Goal: Information Seeking & Learning: Learn about a topic

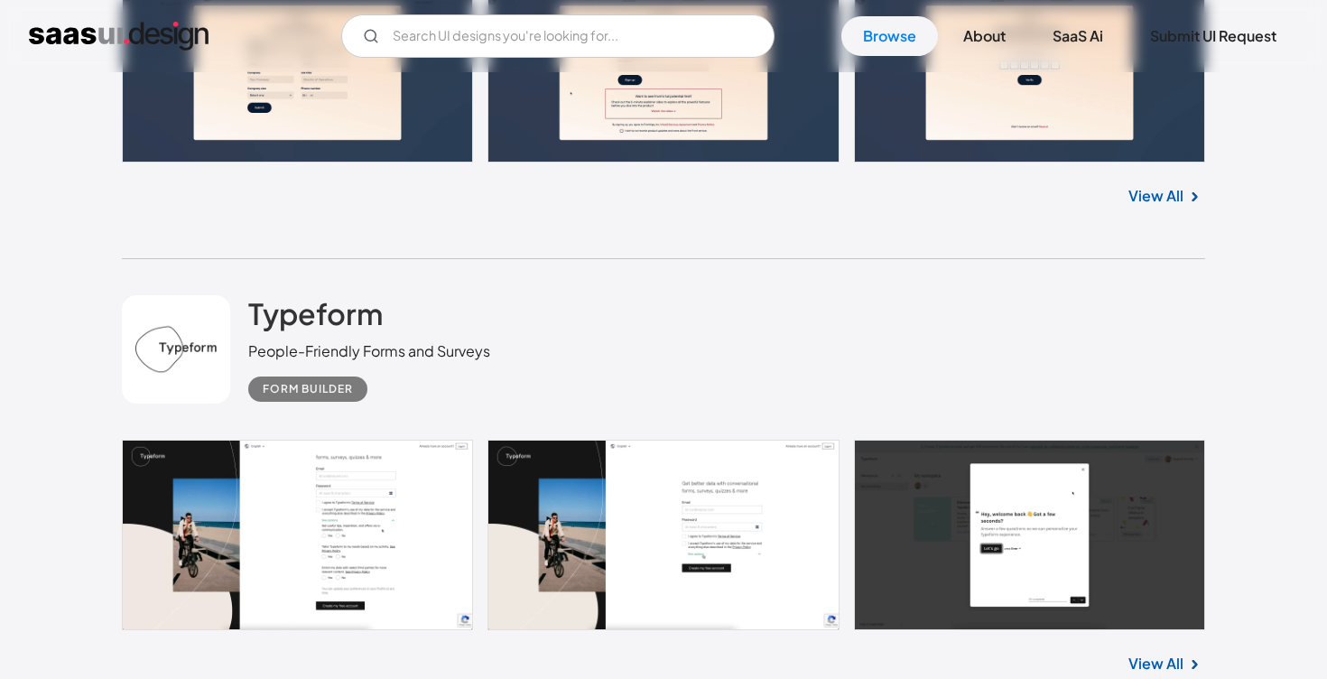
scroll to position [1765, 0]
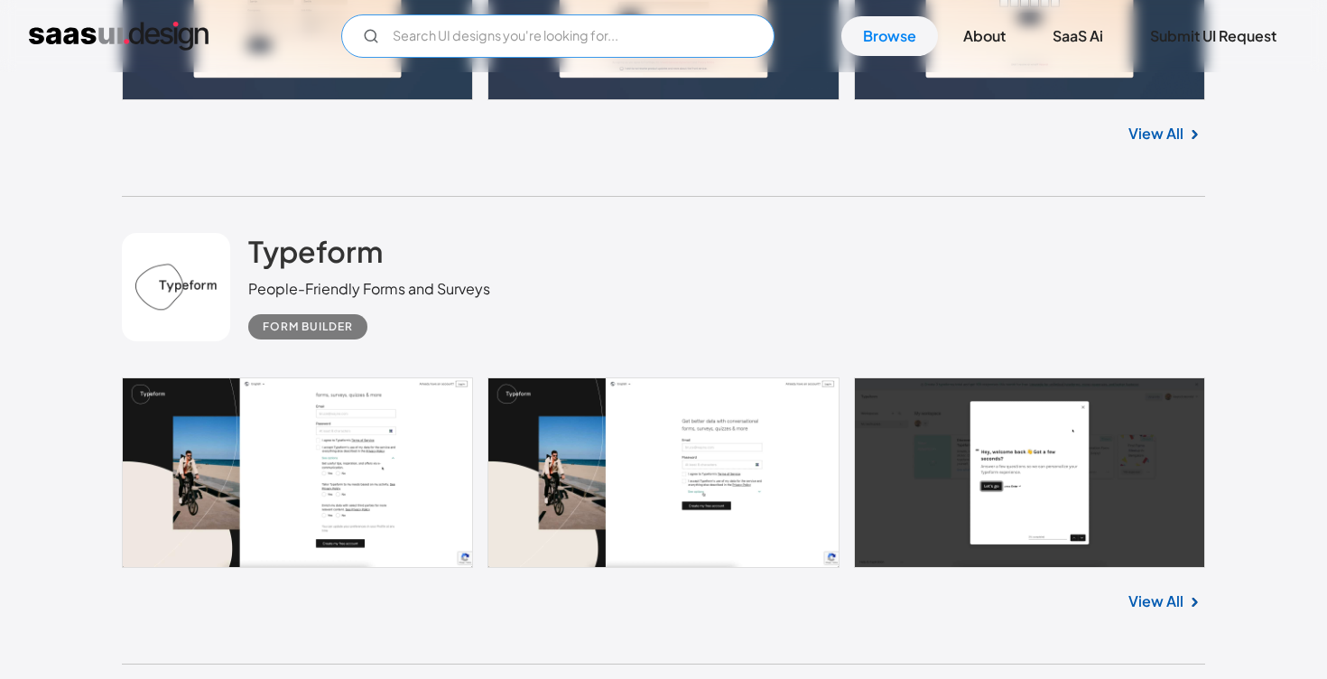
click at [434, 29] on input "Email Form" at bounding box center [557, 35] width 433 height 43
click at [453, 48] on input "ats" at bounding box center [557, 35] width 433 height 43
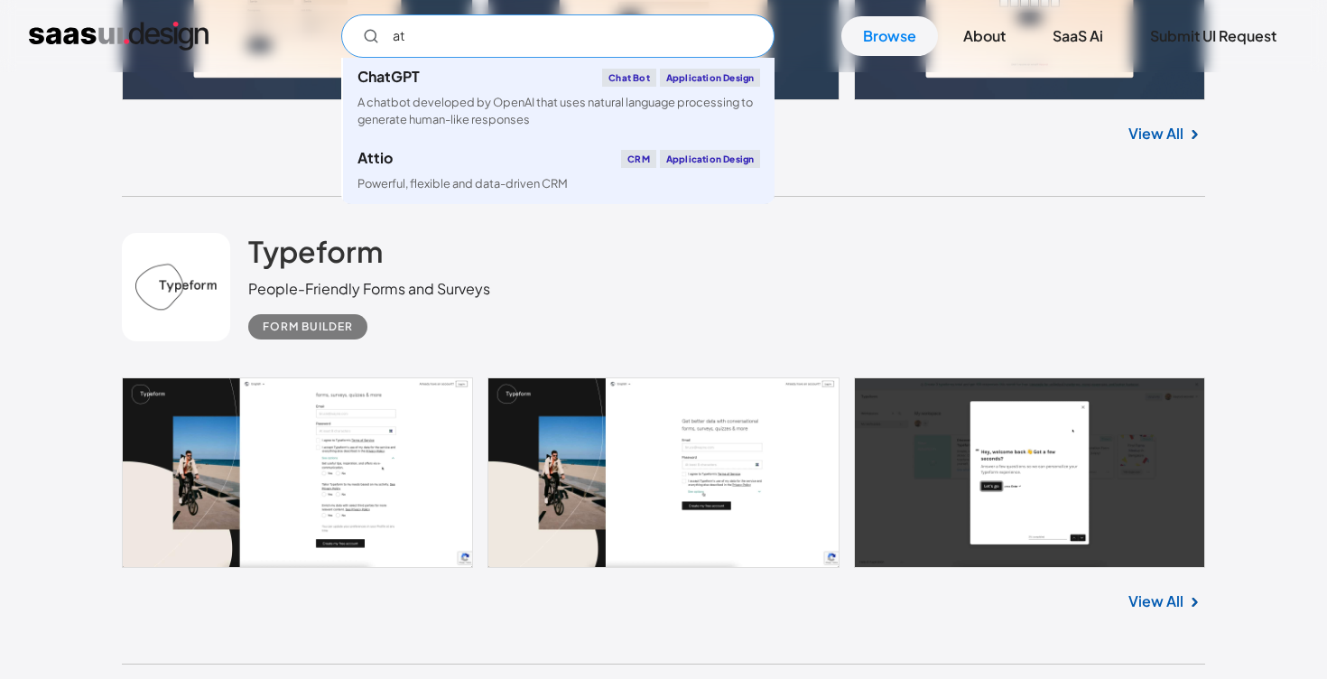
type input "a"
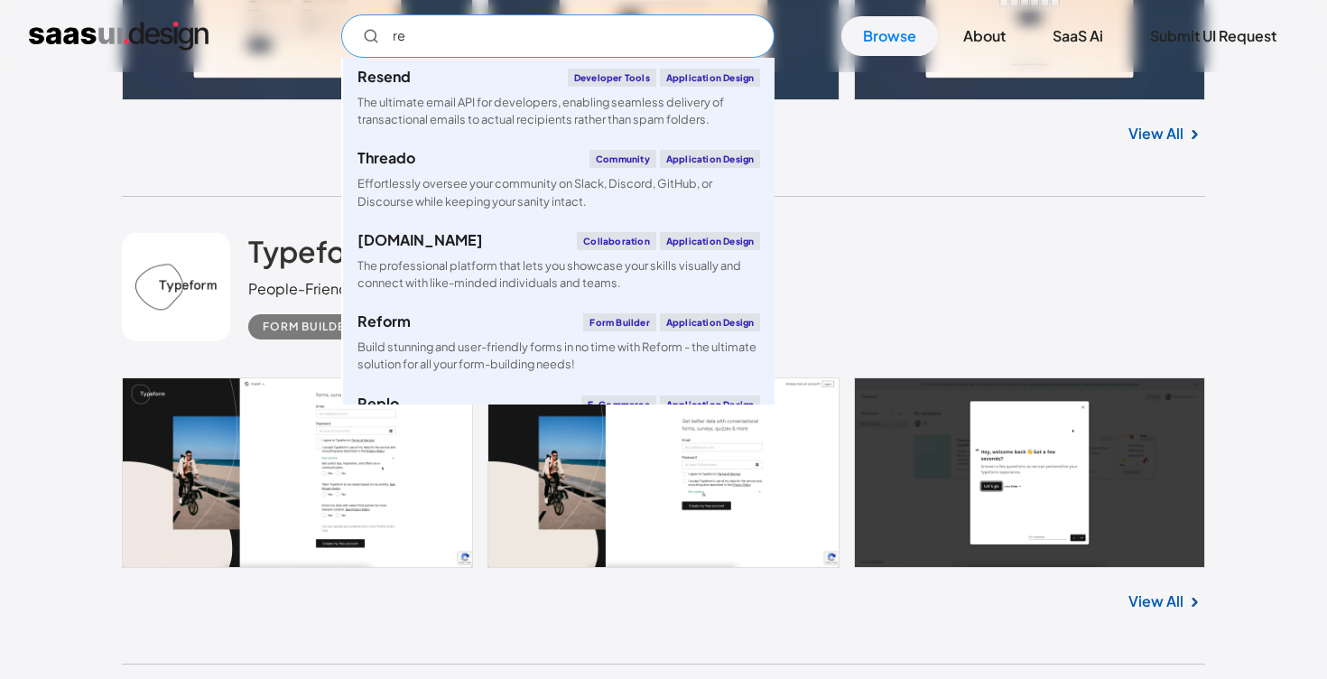
type input "r"
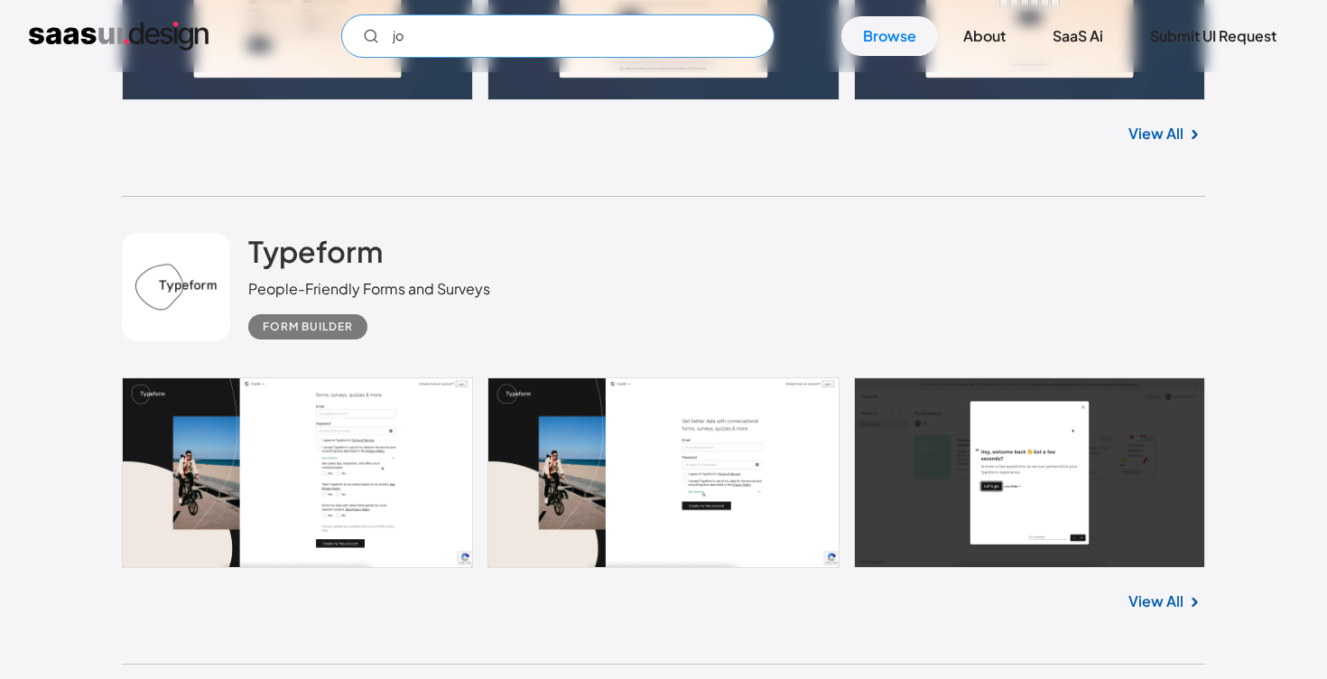
type input "j"
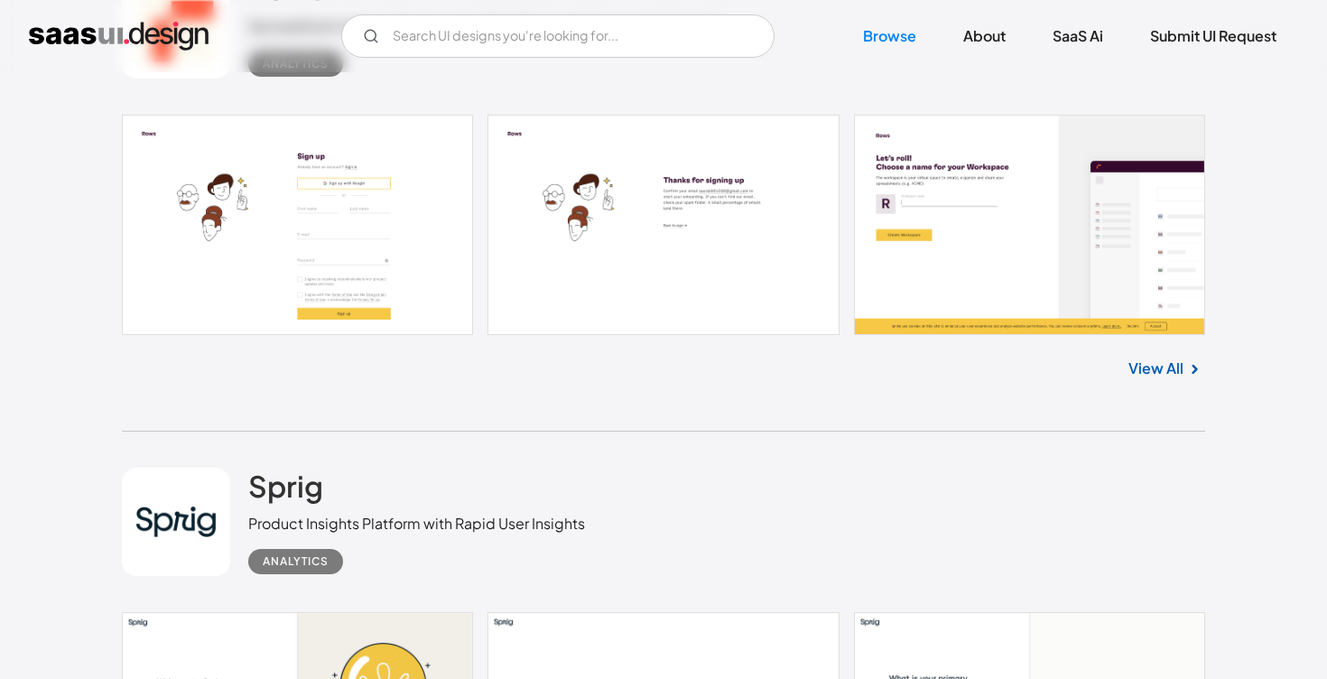
scroll to position [13735, 0]
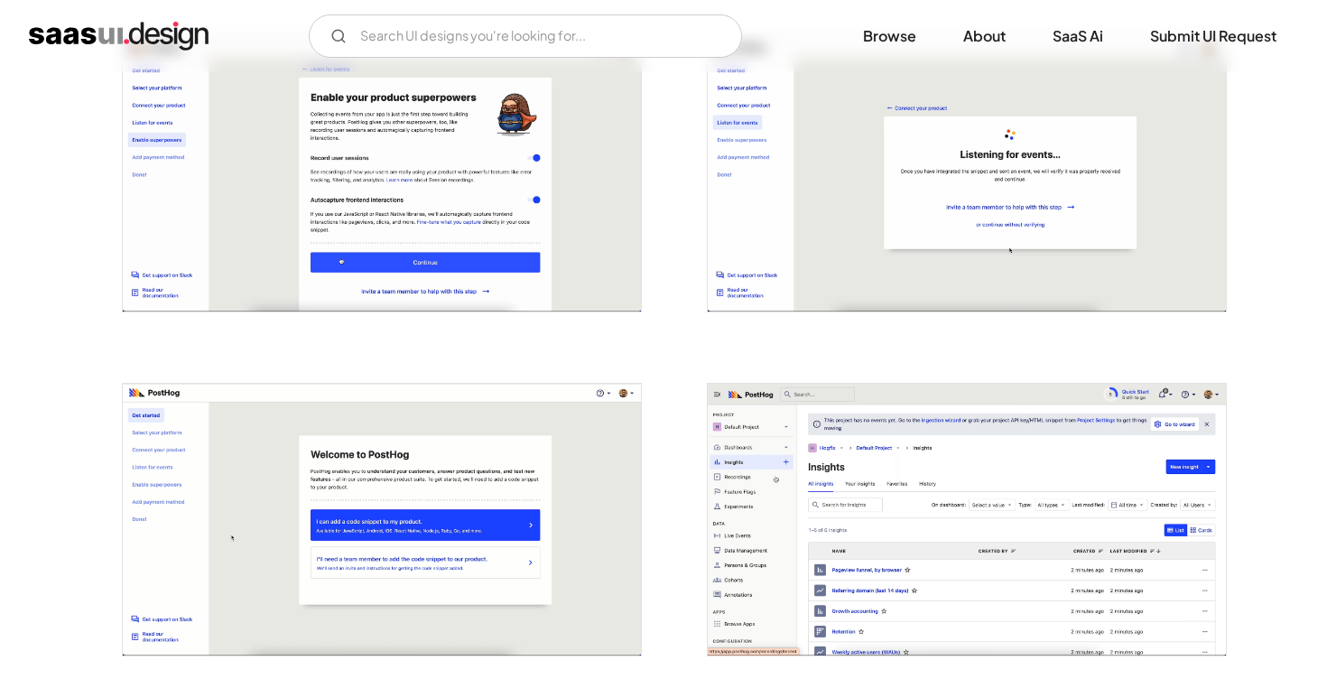
scroll to position [1960, 0]
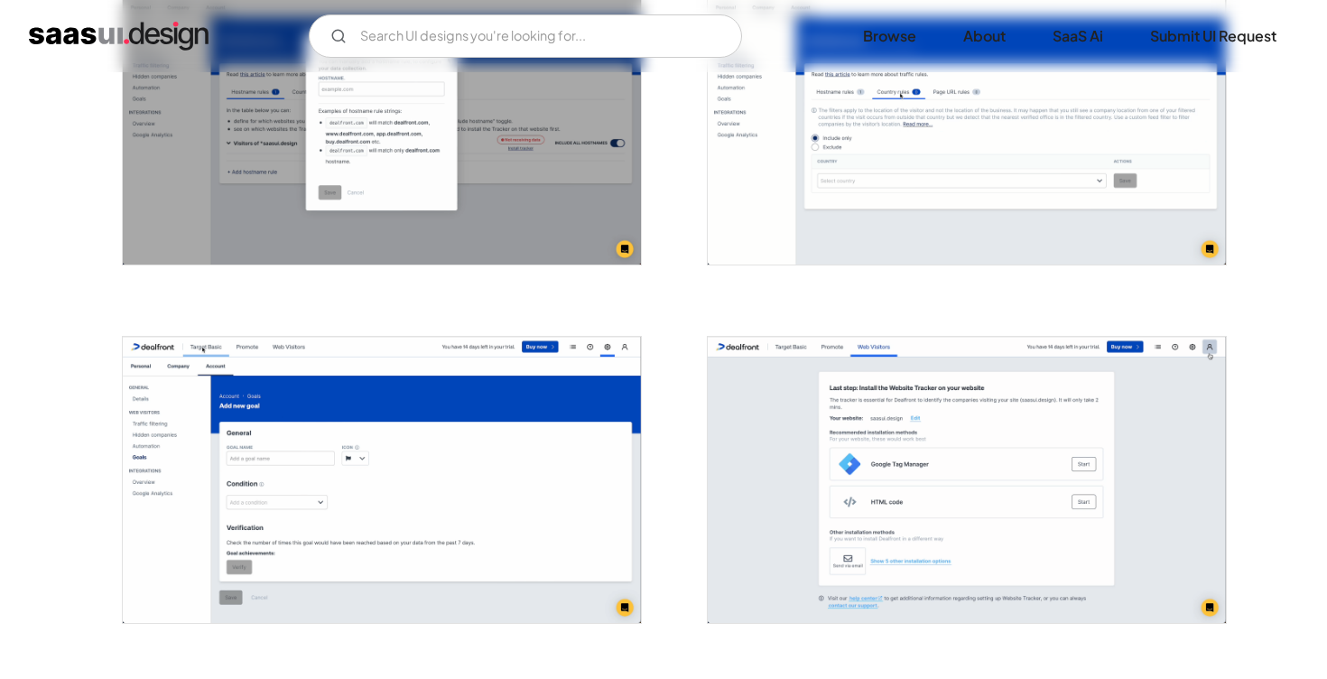
scroll to position [1832, 0]
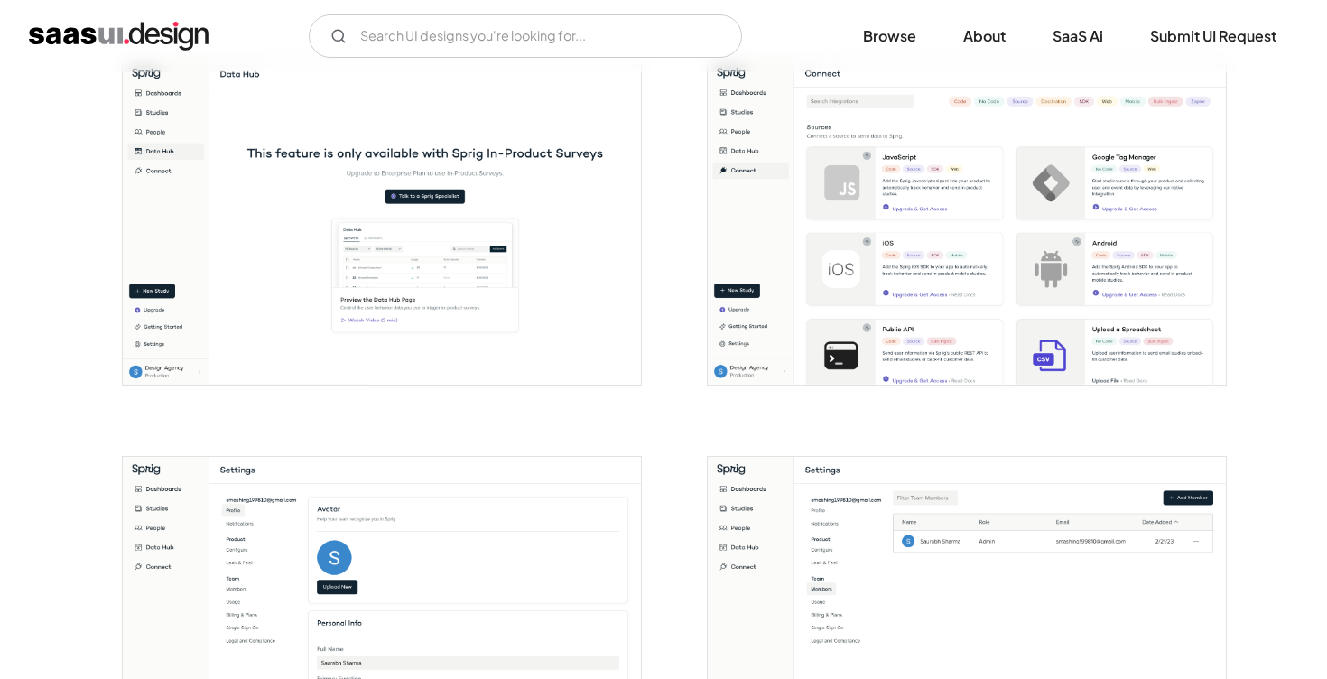
scroll to position [2439, 0]
